Goal: Task Accomplishment & Management: Manage account settings

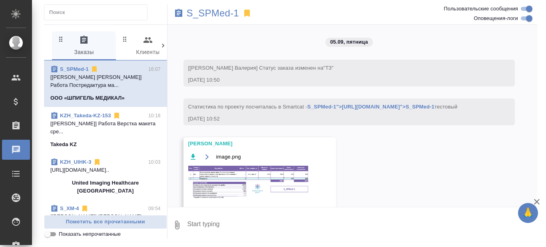
scroll to position [5100, 0]
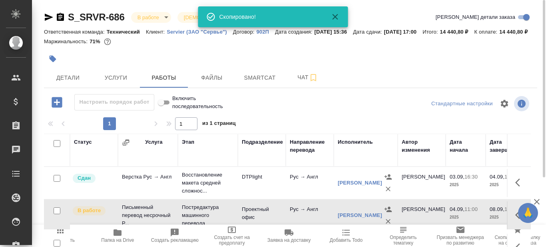
scroll to position [21, 0]
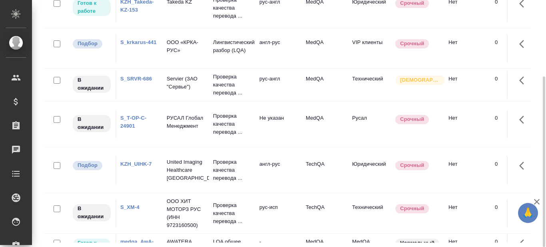
scroll to position [160, 0]
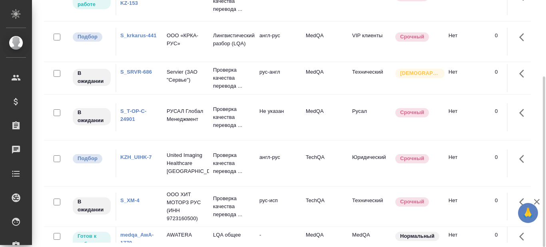
click at [129, 122] on link "S_T-OP-C-24901" at bounding box center [133, 115] width 26 height 14
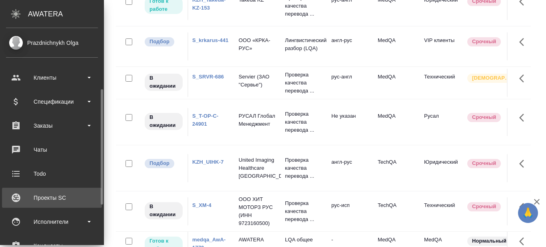
scroll to position [40, 0]
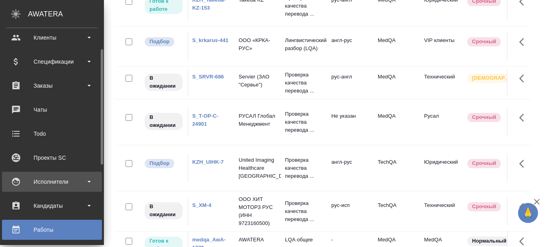
click at [90, 182] on b at bounding box center [89, 182] width 3 height 2
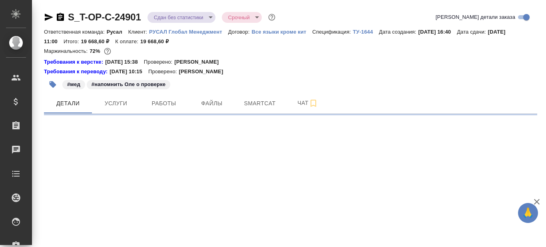
select select "RU"
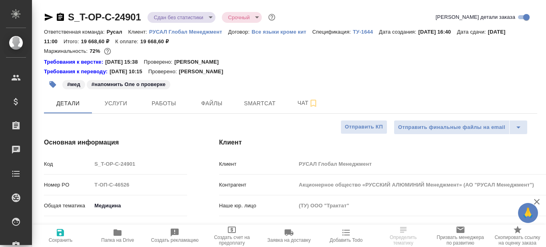
type textarea "x"
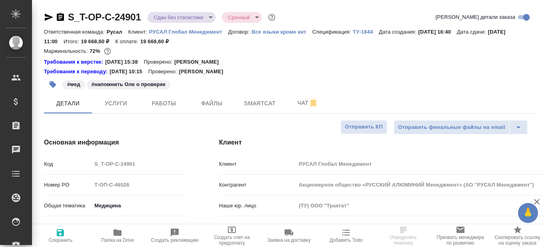
type textarea "x"
type input "Журавлева Александра"
type input "Авдеенко Кирилл"
click at [60, 18] on icon "button" at bounding box center [60, 17] width 7 height 8
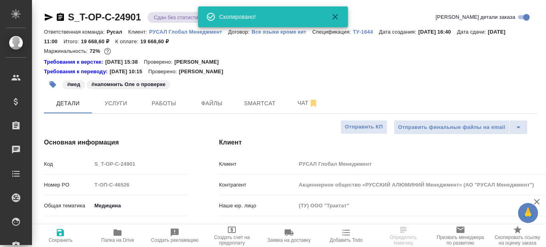
type textarea "x"
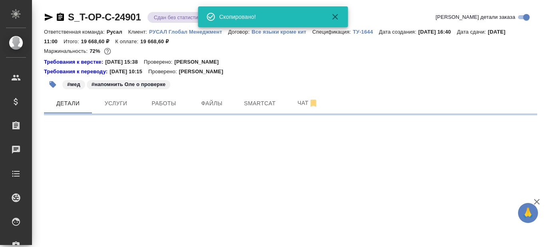
select select "RU"
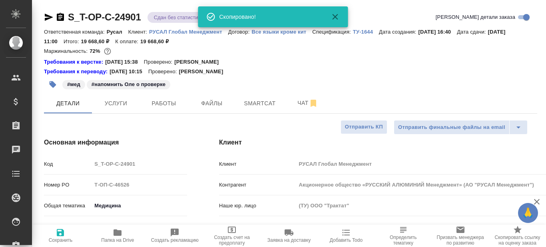
type textarea "x"
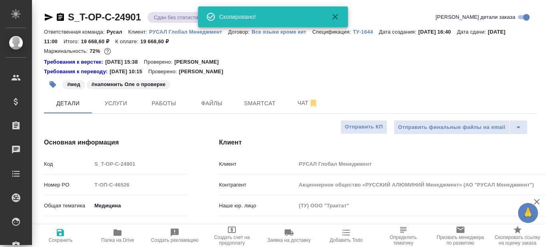
type textarea "x"
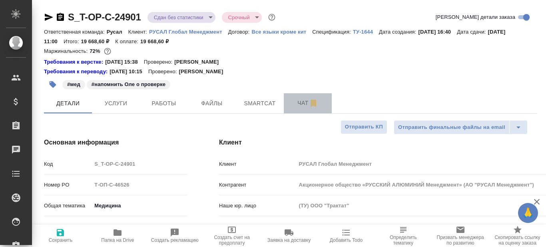
click at [301, 104] on span "Чат" at bounding box center [308, 103] width 38 height 10
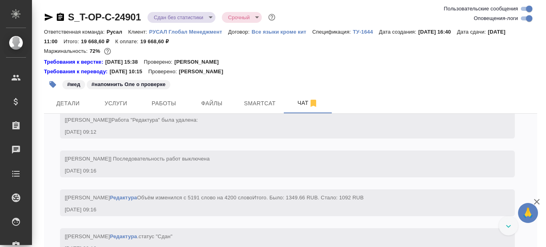
scroll to position [3490, 0]
click at [258, 105] on span "Smartcat" at bounding box center [260, 103] width 38 height 10
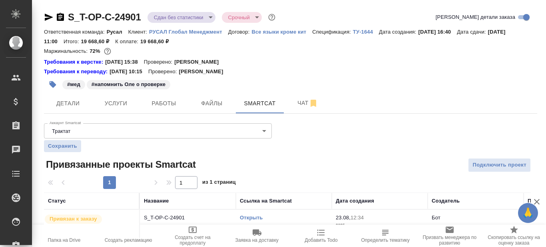
scroll to position [18, 0]
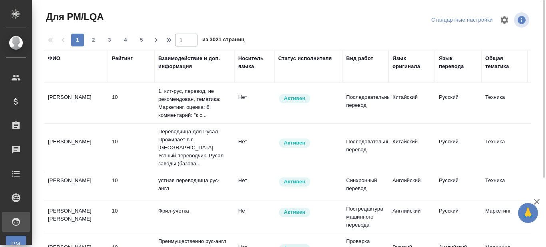
click at [55, 56] on div "ФИО" at bounding box center [54, 58] width 12 height 8
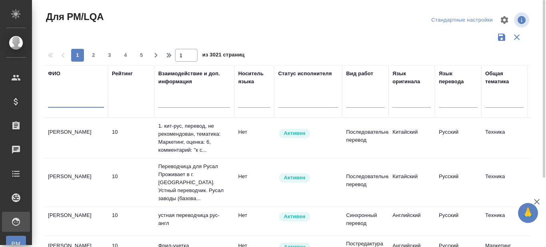
click at [59, 101] on input "text" at bounding box center [76, 103] width 56 height 10
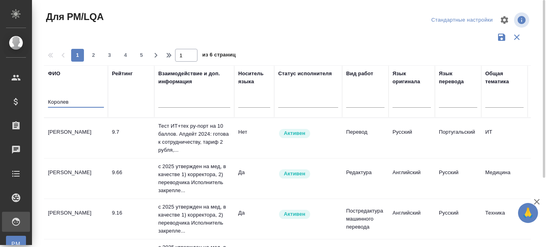
type input "Королев"
click at [62, 173] on td "Королев Алексей Юрьевич" at bounding box center [76, 178] width 64 height 28
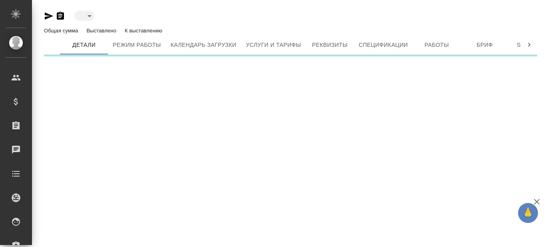
type input "active"
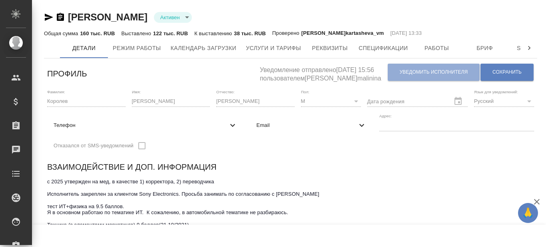
click at [61, 17] on icon "button" at bounding box center [61, 17] width 10 height 10
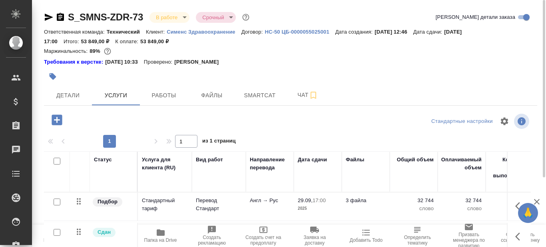
click at [163, 233] on icon "button" at bounding box center [161, 232] width 8 height 6
click at [58, 98] on span "Детали" at bounding box center [68, 95] width 38 height 10
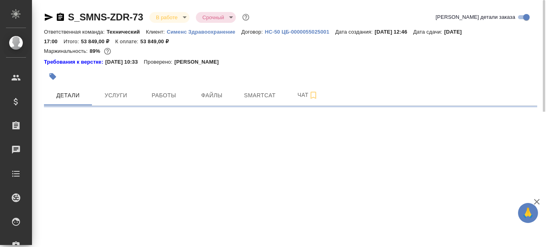
select select "RU"
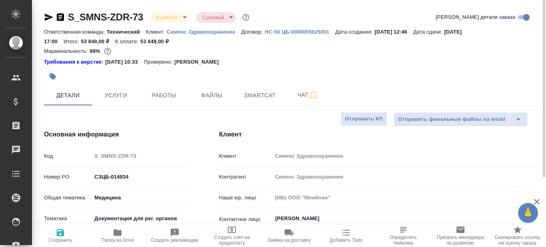
type textarea "x"
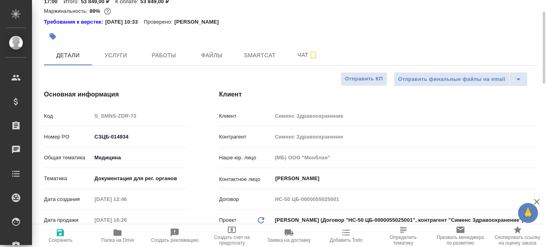
click at [165, 181] on body "🙏 .cls-1 fill:#fff; AWATERA Prazdnichnykh Olga Клиенты Спецификации Заказы 0 Ча…" at bounding box center [273, 123] width 546 height 247
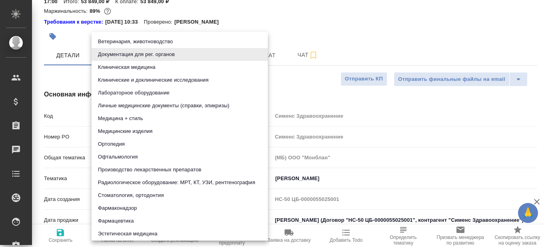
click at [160, 90] on li "Лабораторное оборудование" at bounding box center [180, 92] width 176 height 13
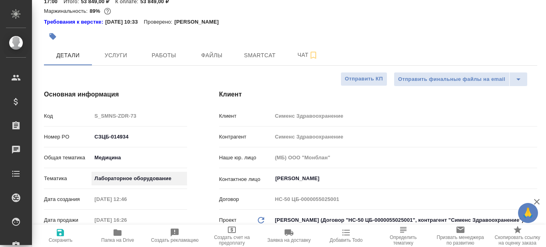
type input "6149830c2b7be24903fd7a80"
type textarea "x"
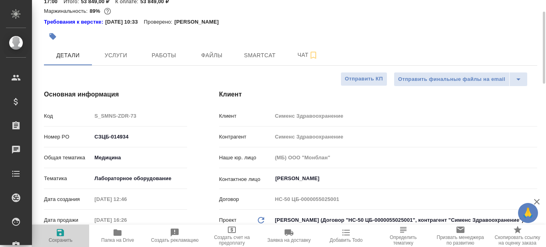
click at [61, 234] on icon "button" at bounding box center [61, 232] width 10 height 10
type textarea "x"
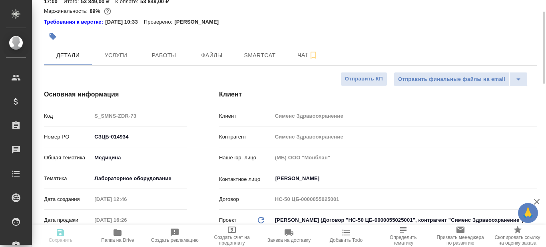
type textarea "x"
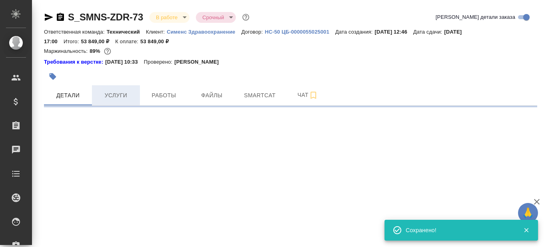
scroll to position [0, 0]
select select "RU"
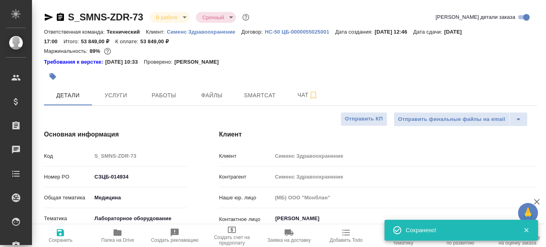
type textarea "x"
click at [48, 15] on icon "button" at bounding box center [49, 17] width 8 height 7
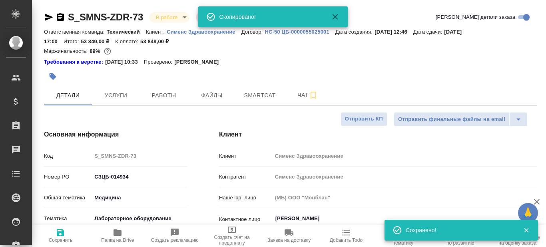
type textarea "x"
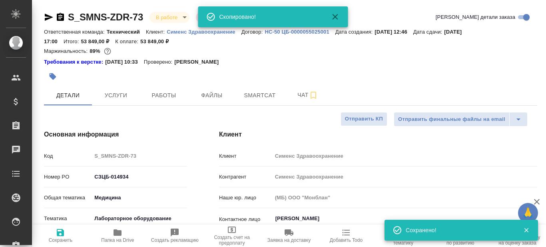
type textarea "x"
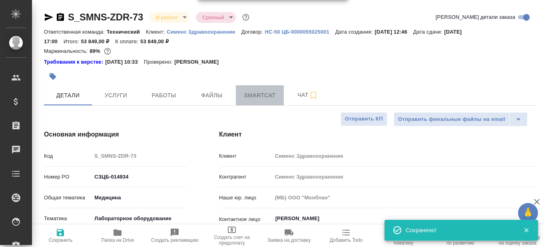
click at [256, 92] on span "Smartcat" at bounding box center [260, 95] width 38 height 10
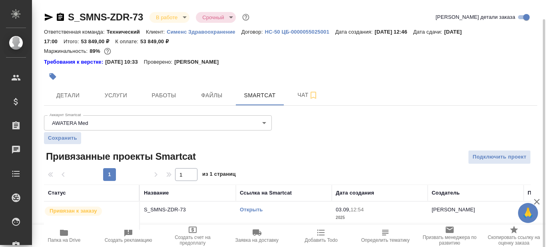
scroll to position [10, 0]
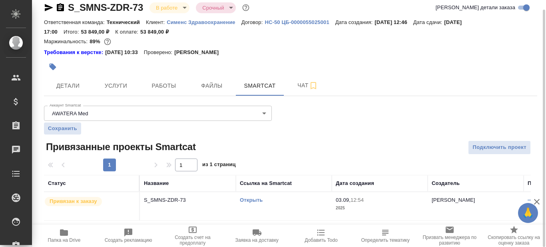
click at [251, 199] on link "Открыть" at bounding box center [251, 200] width 23 height 6
click at [256, 201] on link "Открыть" at bounding box center [251, 200] width 23 height 6
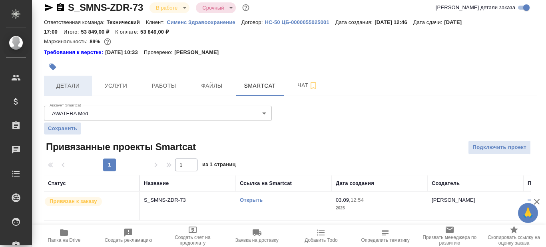
click at [65, 88] on span "Детали" at bounding box center [68, 86] width 38 height 10
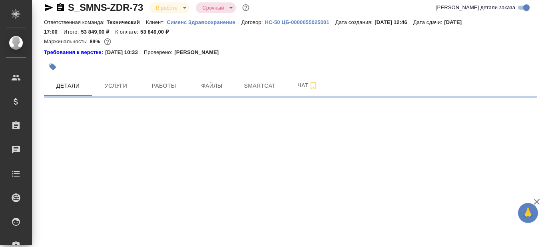
select select "RU"
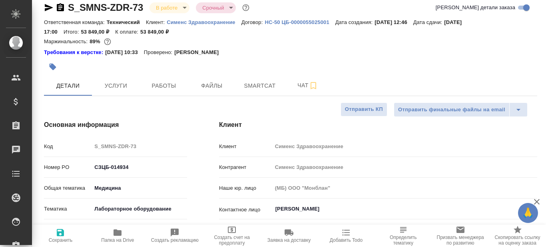
type textarea "x"
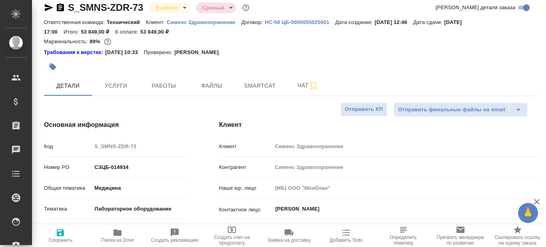
type textarea "x"
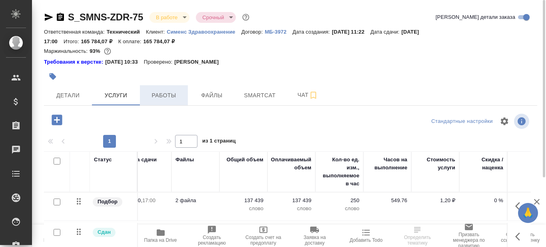
click at [173, 95] on span "Работы" at bounding box center [164, 95] width 38 height 10
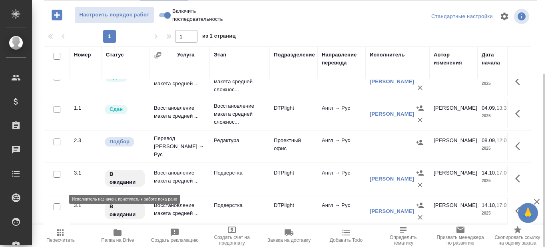
scroll to position [17, 0]
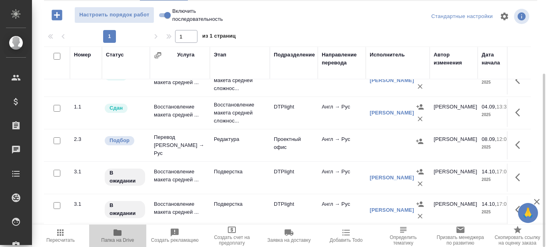
click at [118, 236] on icon "button" at bounding box center [118, 232] width 10 height 10
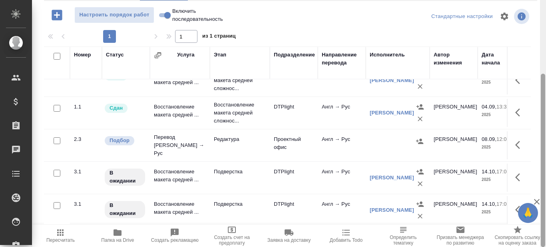
scroll to position [0, 0]
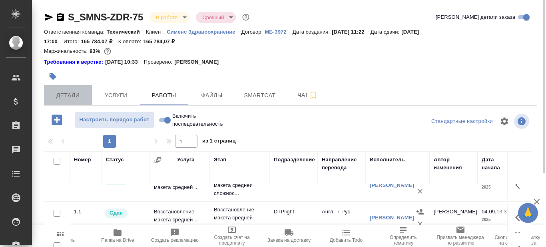
click at [65, 94] on span "Детали" at bounding box center [68, 95] width 38 height 10
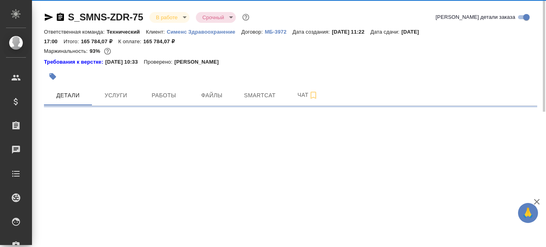
select select "RU"
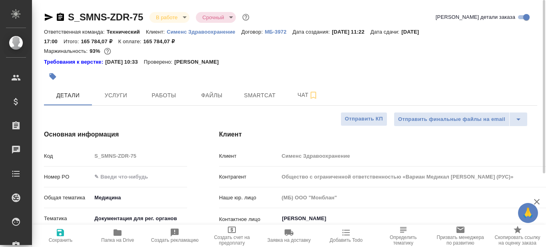
type textarea "x"
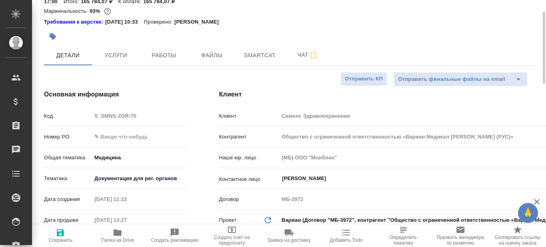
click at [158, 181] on body "🙏 .cls-1 fill:#fff; AWATERA Prazdnichnykh Olga Клиенты Спецификации Заказы 0 Ча…" at bounding box center [273, 123] width 546 height 247
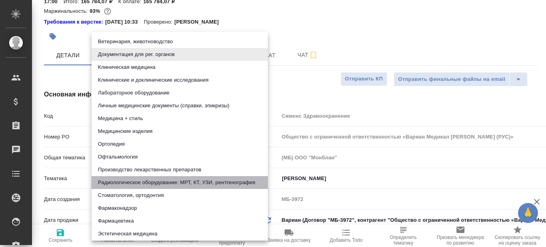
click at [141, 181] on li "Радиологическое оборудование: МРТ, КТ, УЗИ, рентгенография" at bounding box center [180, 182] width 176 height 13
type input "61498321b8dc7c492cbbb6df"
type textarea "x"
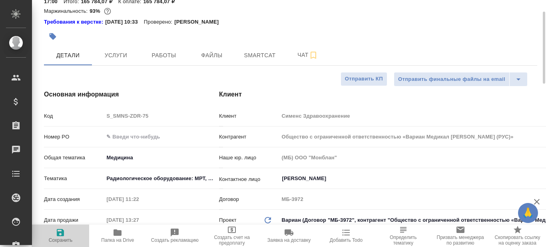
click at [58, 232] on icon "button" at bounding box center [60, 232] width 7 height 7
type textarea "x"
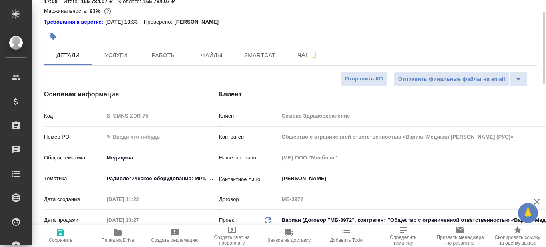
type textarea "x"
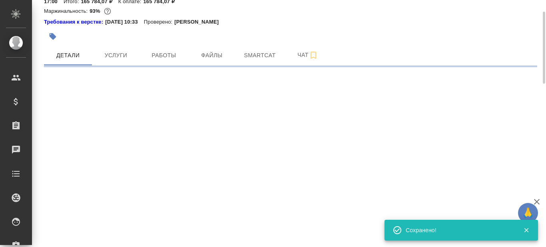
select select "RU"
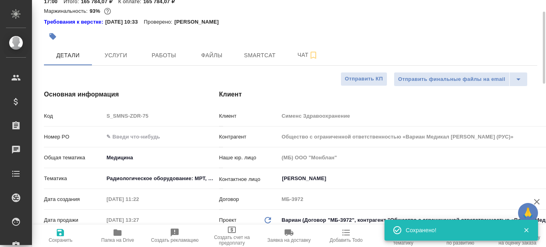
type textarea "x"
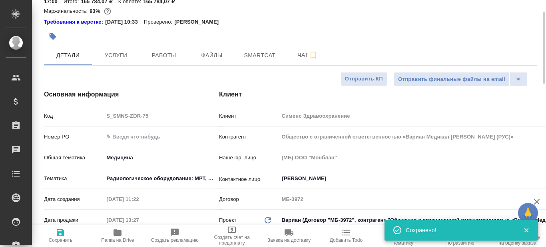
type textarea "x"
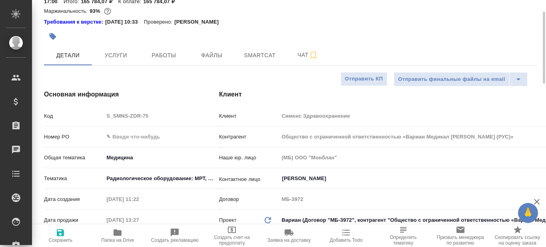
type textarea "x"
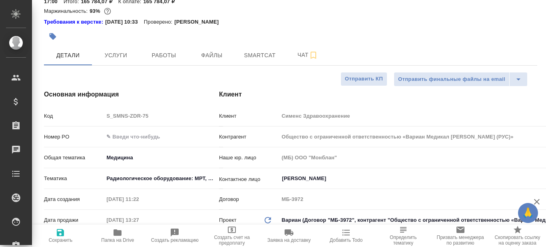
type textarea "x"
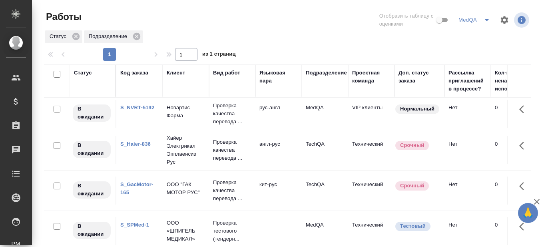
scroll to position [110, 0]
